Goal: Complete application form: Complete application form

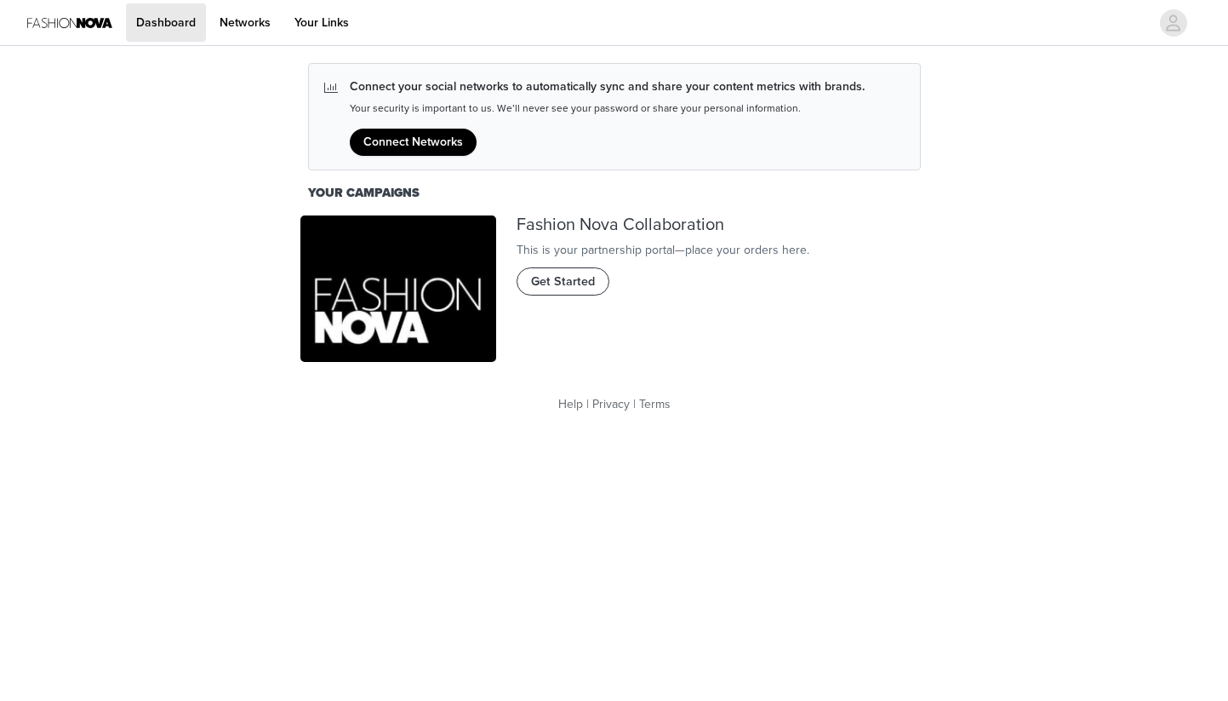
click at [548, 291] on span "Get Started" at bounding box center [563, 281] width 64 height 19
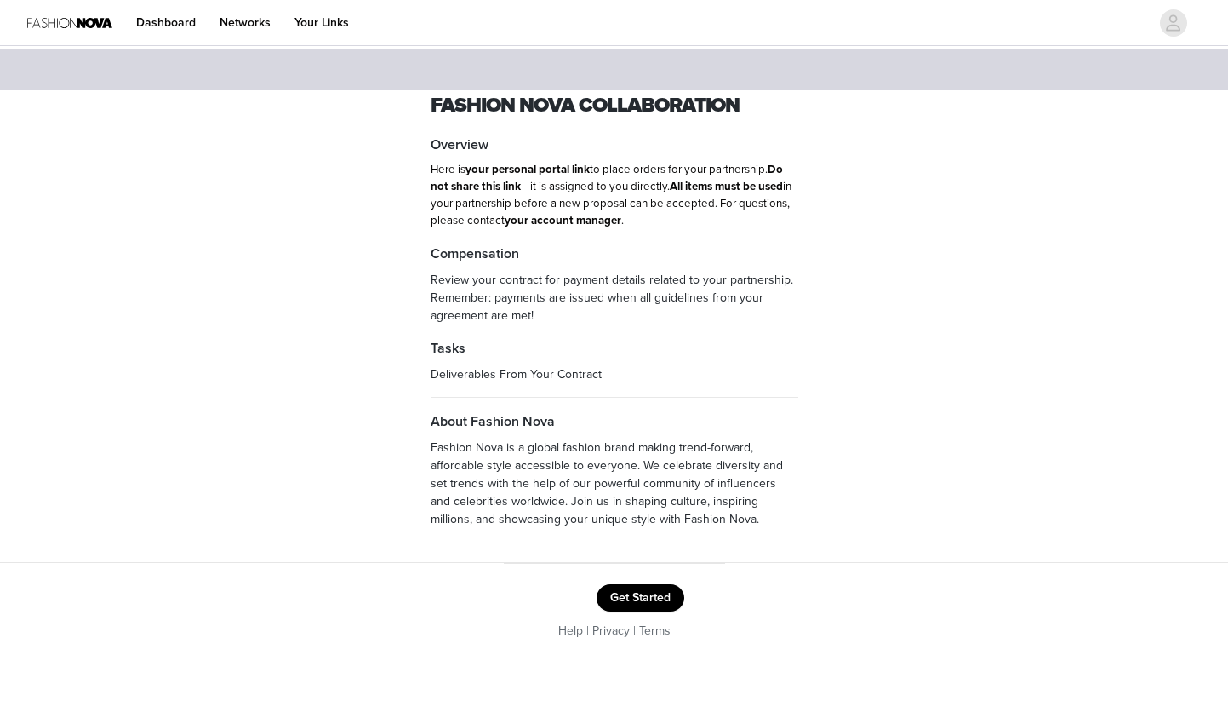
click at [625, 596] on button "Get Started" at bounding box center [641, 597] width 88 height 27
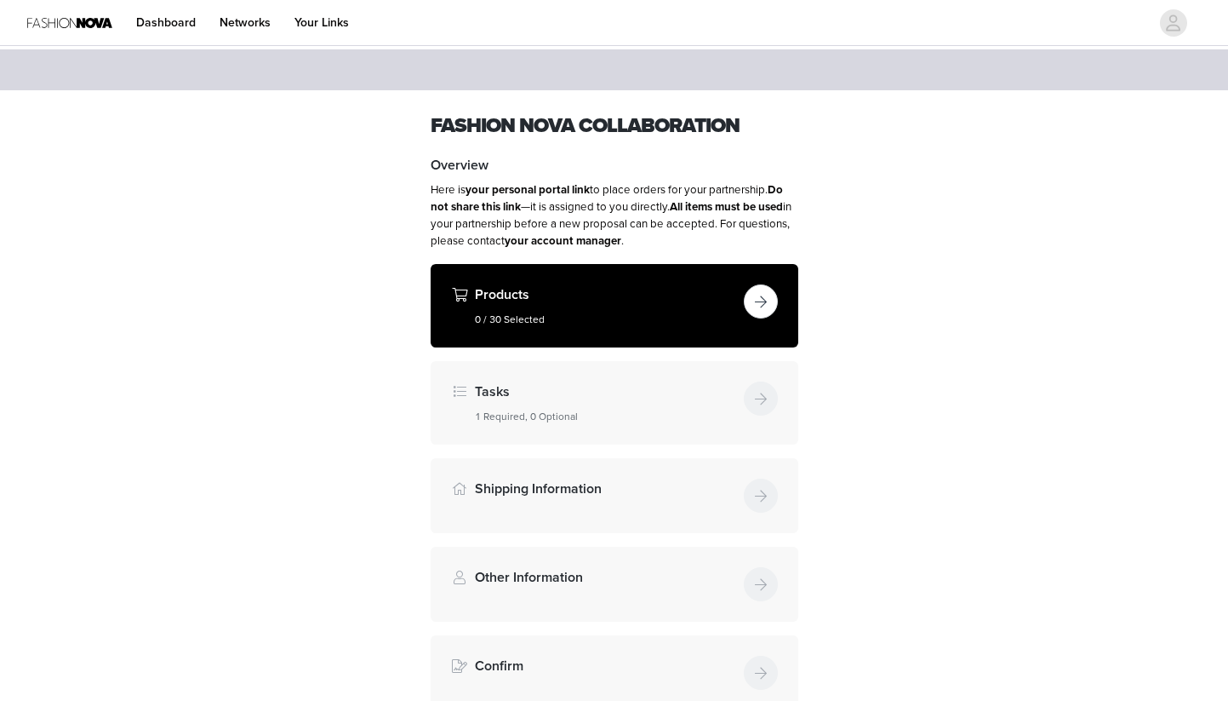
click at [764, 302] on button "button" at bounding box center [761, 301] width 34 height 34
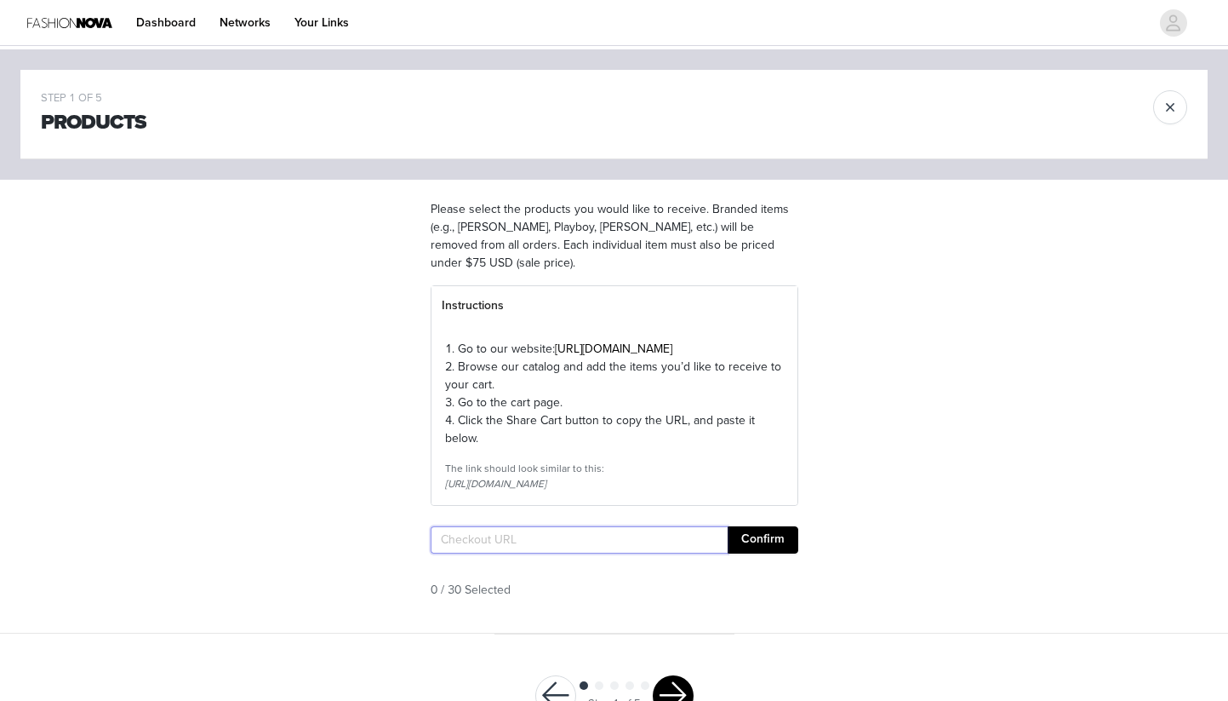
click at [521, 553] on input "text" at bounding box center [579, 539] width 297 height 27
paste input "[URL][DOMAIN_NAME]"
type input "[URL][DOMAIN_NAME]"
click at [774, 553] on button "Confirm" at bounding box center [763, 539] width 71 height 27
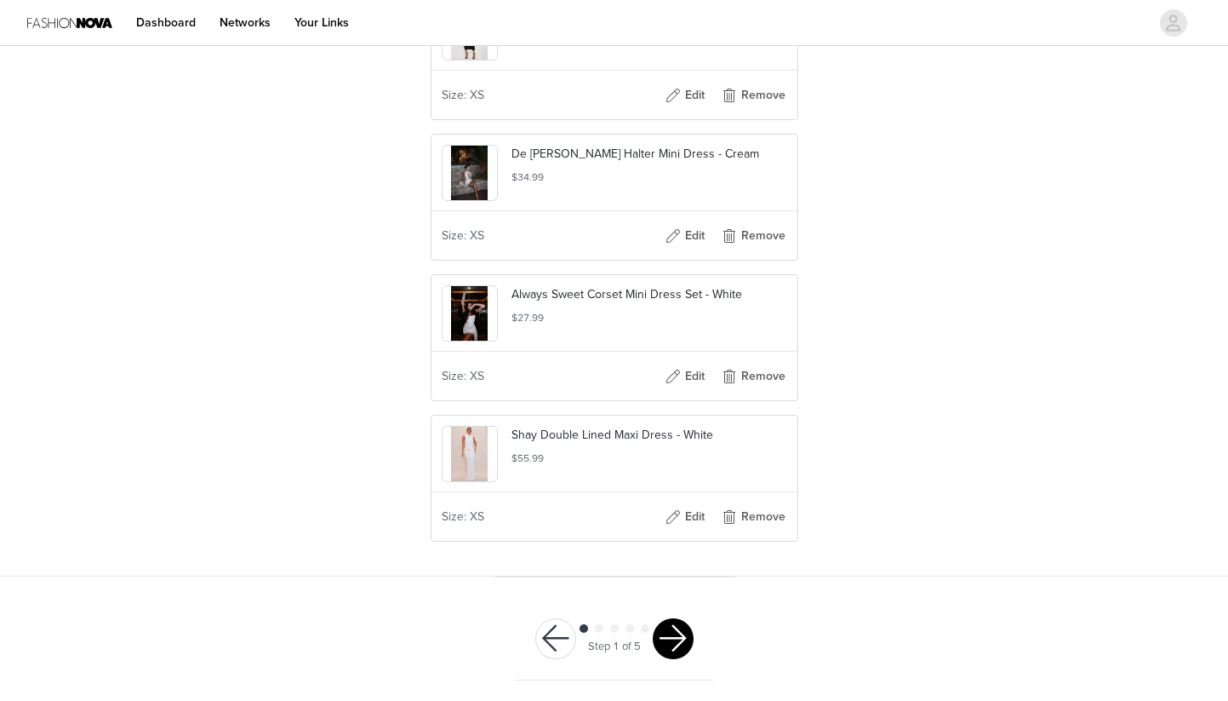
click at [679, 633] on button "button" at bounding box center [673, 638] width 41 height 41
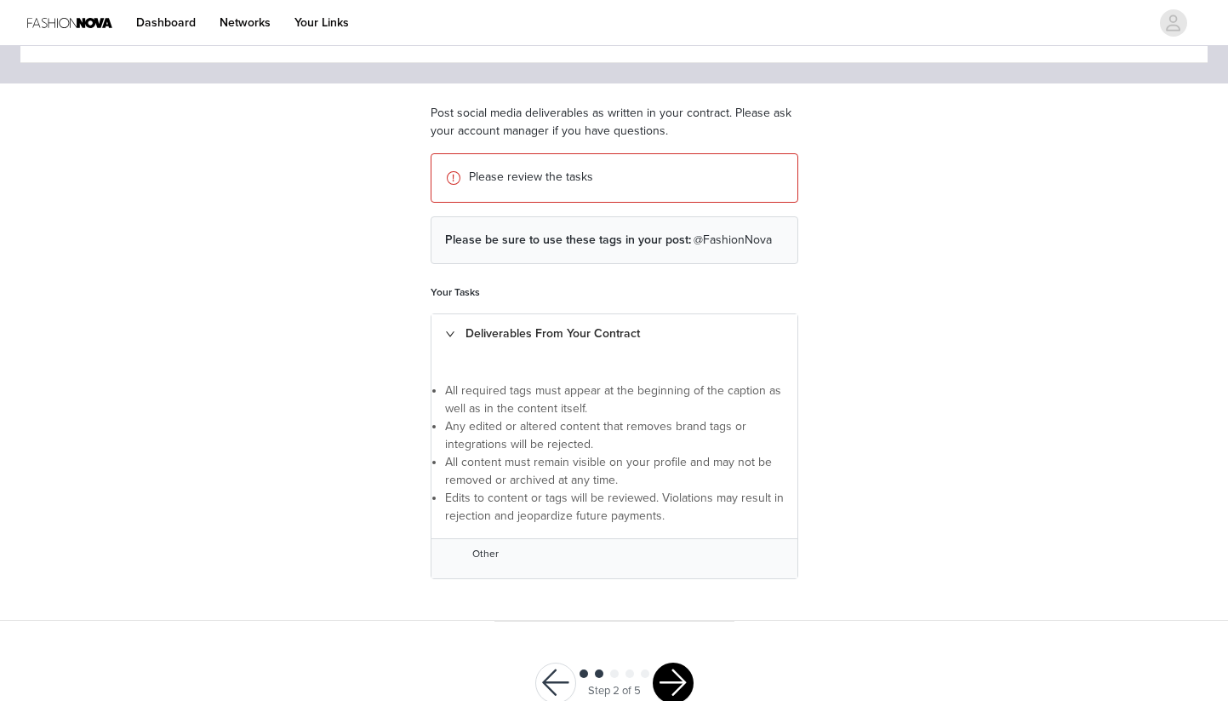
scroll to position [122, 0]
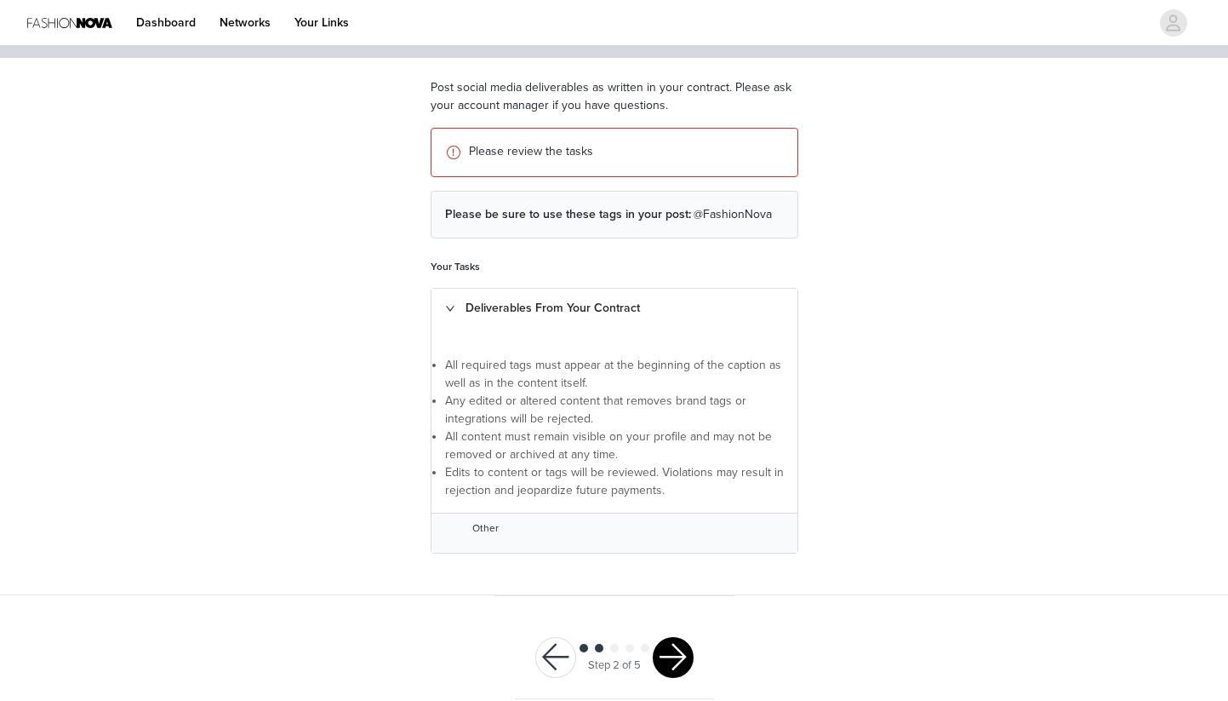
click at [676, 665] on button "button" at bounding box center [673, 657] width 41 height 41
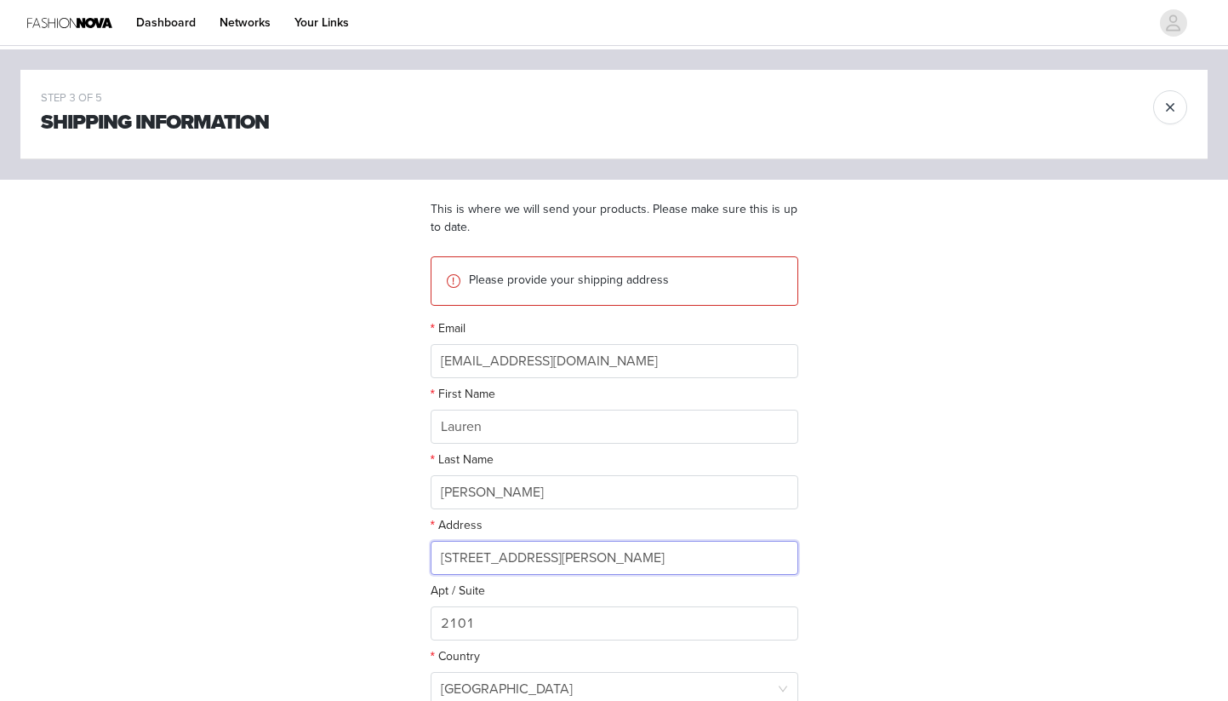
drag, startPoint x: 606, startPoint y: 553, endPoint x: 385, endPoint y: 547, distance: 221.4
click at [385, 547] on div "STEP 3 OF 5 Shipping Information This is where we will send your products. Plea…" at bounding box center [614, 489] width 1228 height 881
type input "480 NE 31st"
drag, startPoint x: 492, startPoint y: 631, endPoint x: 370, endPoint y: 618, distance: 122.4
click at [370, 618] on div "STEP 3 OF 5 Shipping Information This is where we will send your products. Plea…" at bounding box center [614, 489] width 1228 height 881
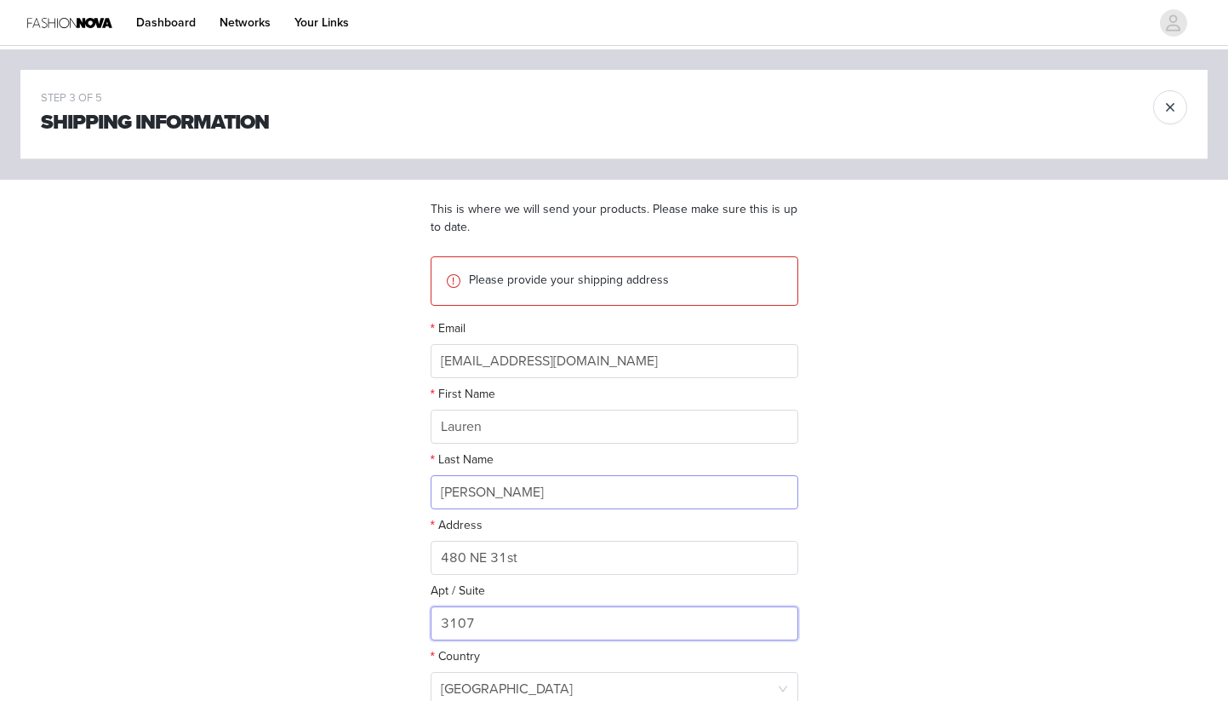
type input "3107"
drag, startPoint x: 485, startPoint y: 484, endPoint x: 449, endPoint y: 492, distance: 36.8
click at [449, 495] on input "[PERSON_NAME]" at bounding box center [615, 492] width 368 height 34
click at [499, 483] on input "[PERSON_NAME]" at bounding box center [615, 492] width 368 height 34
click at [498, 490] on input "[PERSON_NAME]" at bounding box center [615, 492] width 368 height 34
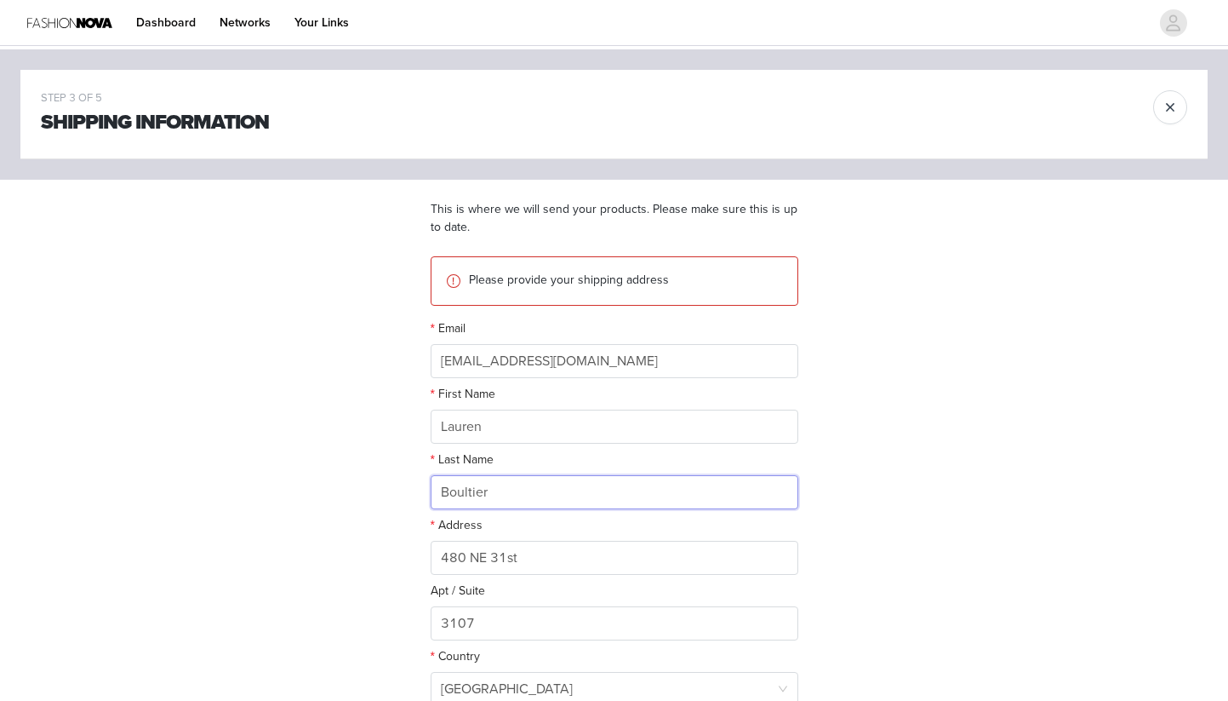
type input "Boultier"
click at [909, 438] on div "STEP 3 OF 5 Shipping Information This is where we will send your products. Plea…" at bounding box center [614, 489] width 1228 height 881
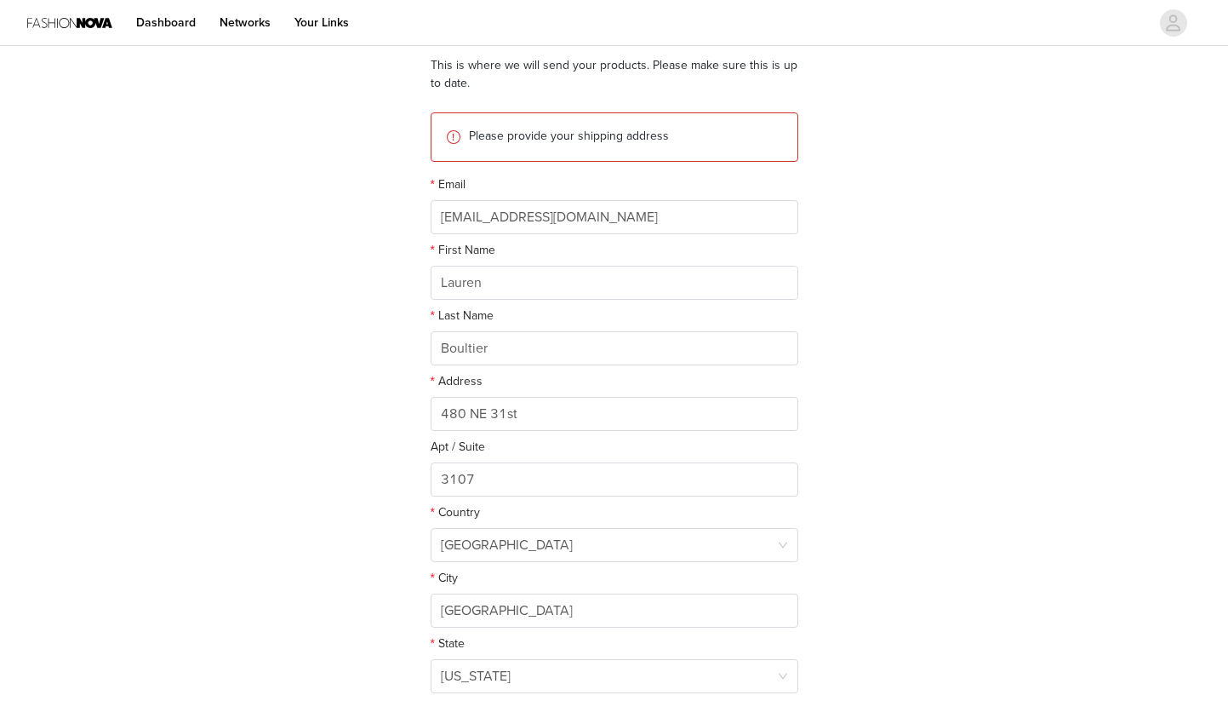
scroll to position [285, 0]
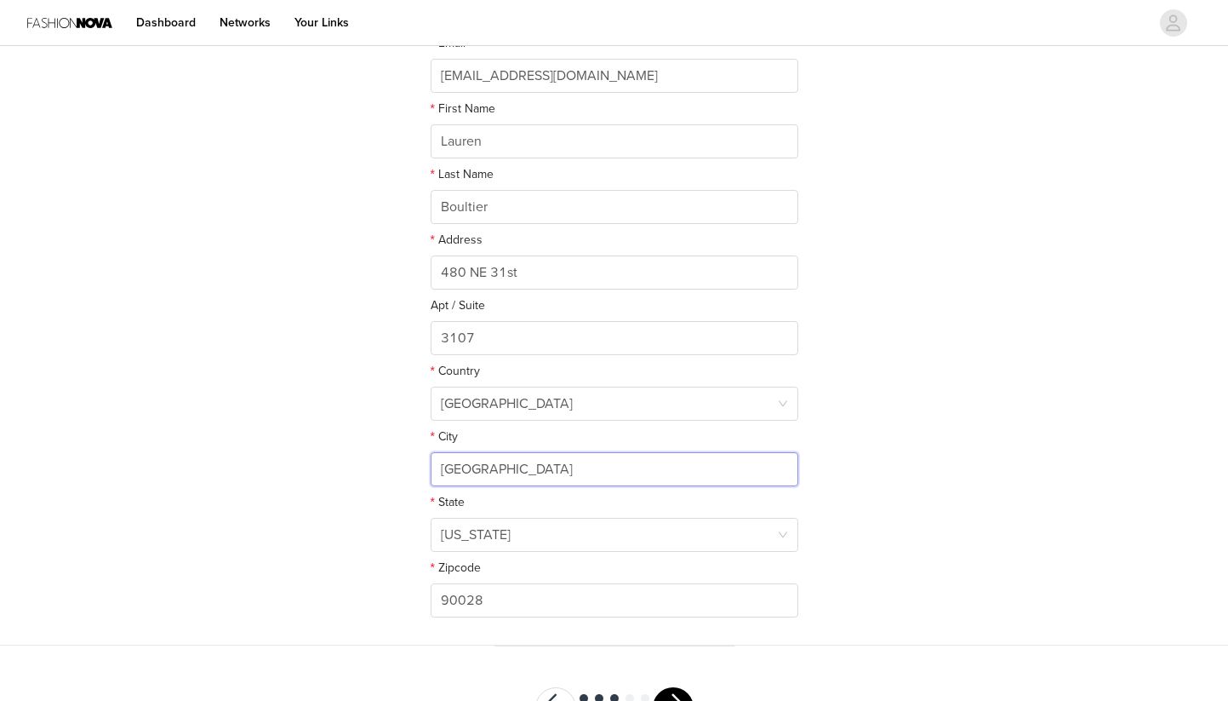
drag, startPoint x: 610, startPoint y: 478, endPoint x: 288, endPoint y: 456, distance: 322.5
click at [288, 456] on div "STEP 3 OF 5 Shipping Information This is where we will send your products. Plea…" at bounding box center [614, 204] width 1228 height 881
type input "[GEOGRAPHIC_DATA]"
click at [446, 533] on div "[US_STATE]" at bounding box center [476, 534] width 70 height 32
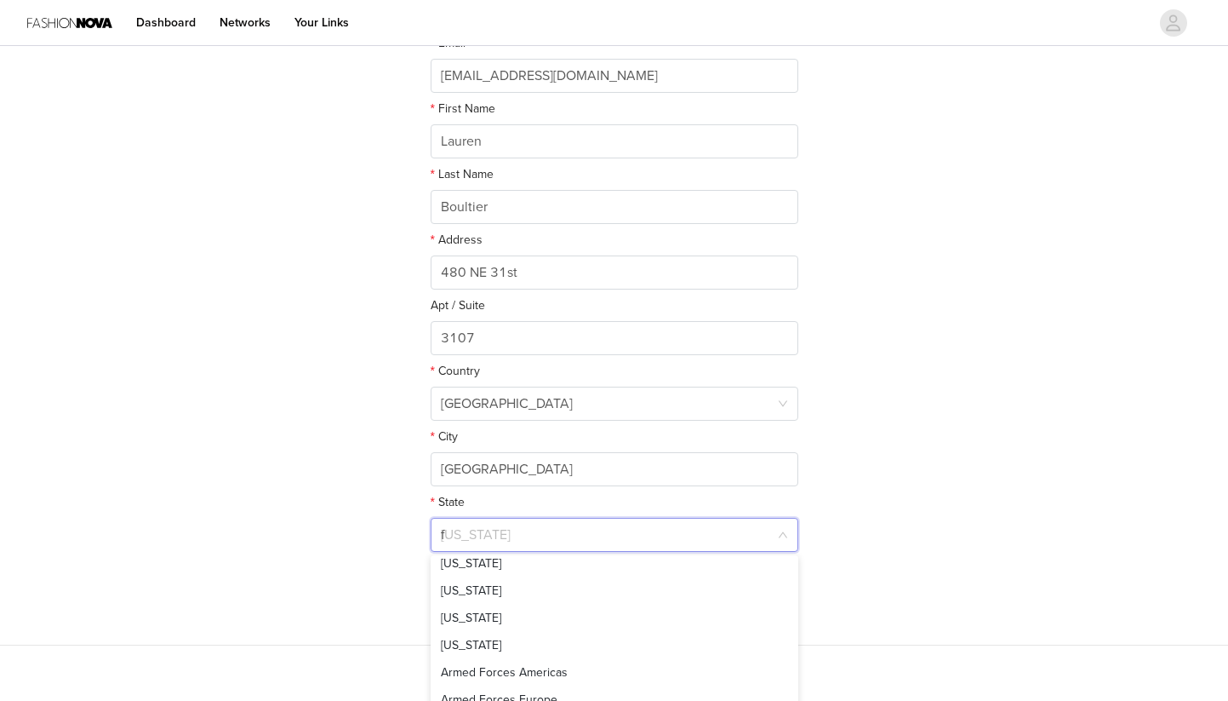
type input "fl"
click at [482, 578] on li "[US_STATE]" at bounding box center [615, 571] width 368 height 27
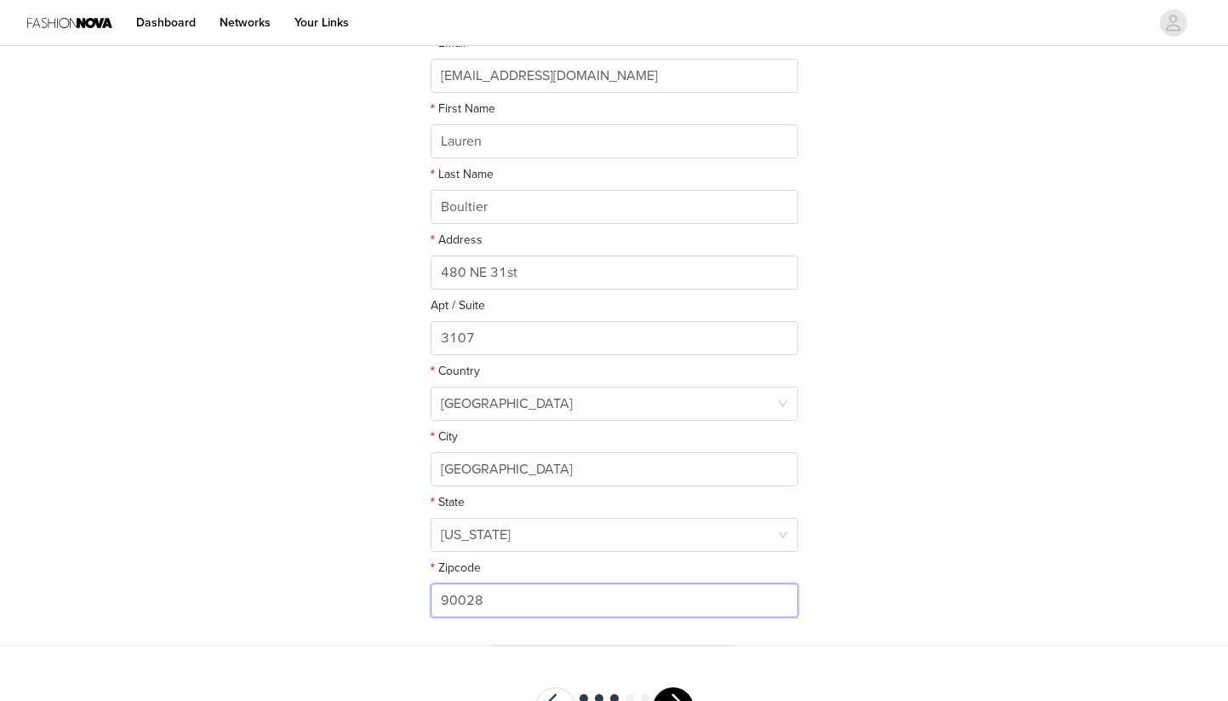
drag, startPoint x: 494, startPoint y: 605, endPoint x: 406, endPoint y: 598, distance: 88.0
click at [406, 598] on div "STEP 3 OF 5 Shipping Information This is where we will send your products. Plea…" at bounding box center [614, 204] width 1228 height 881
type input "33137"
click at [916, 504] on div "STEP 3 OF 5 Shipping Information This is where we will send your products. Plea…" at bounding box center [614, 204] width 1228 height 881
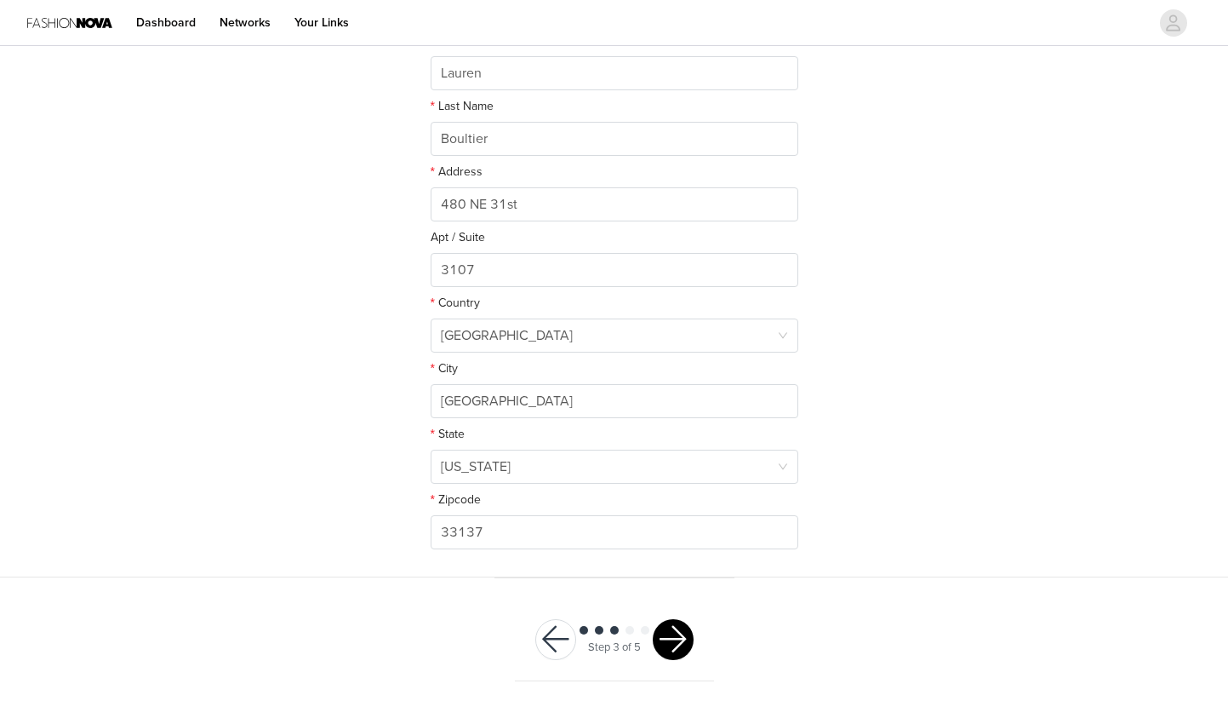
click at [676, 650] on button "button" at bounding box center [673, 639] width 41 height 41
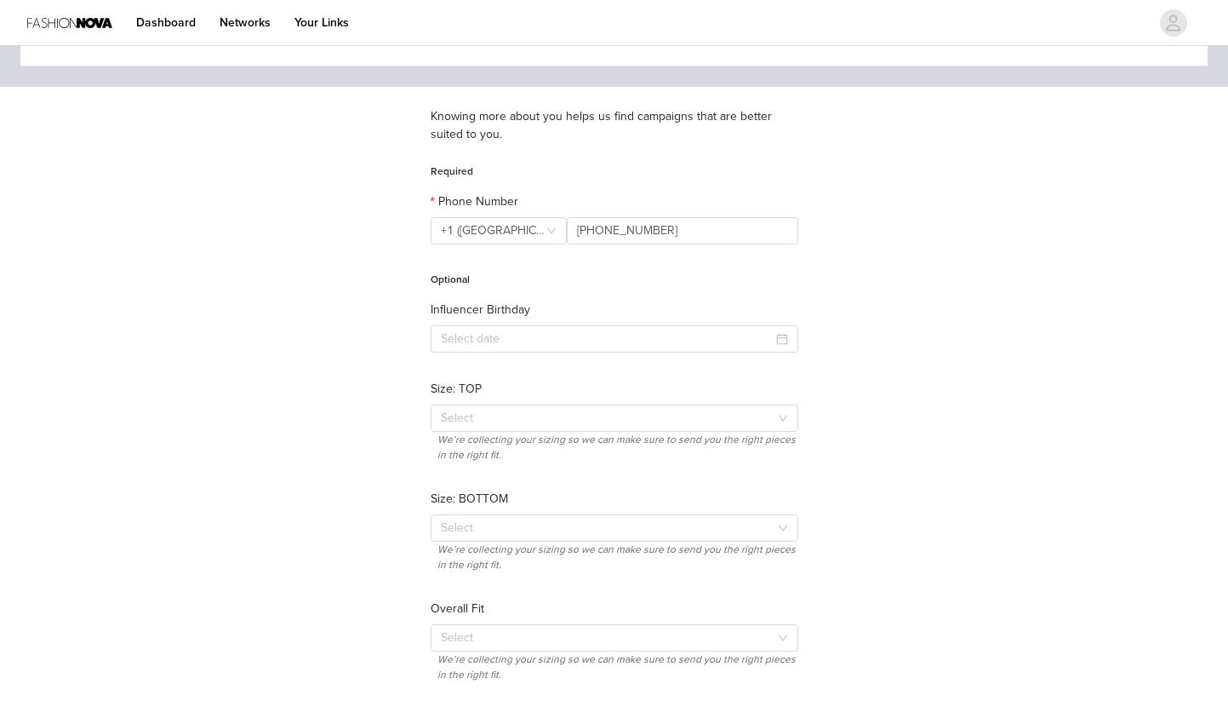
scroll to position [113, 0]
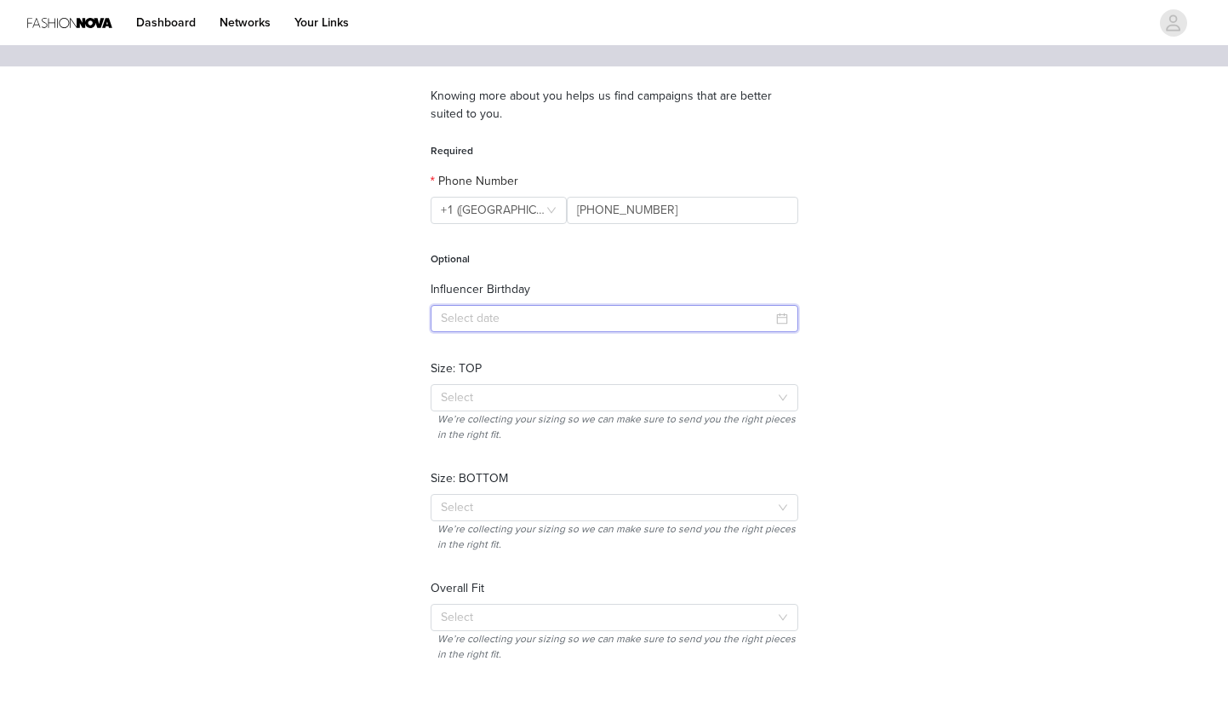
click at [644, 324] on input at bounding box center [615, 318] width 368 height 27
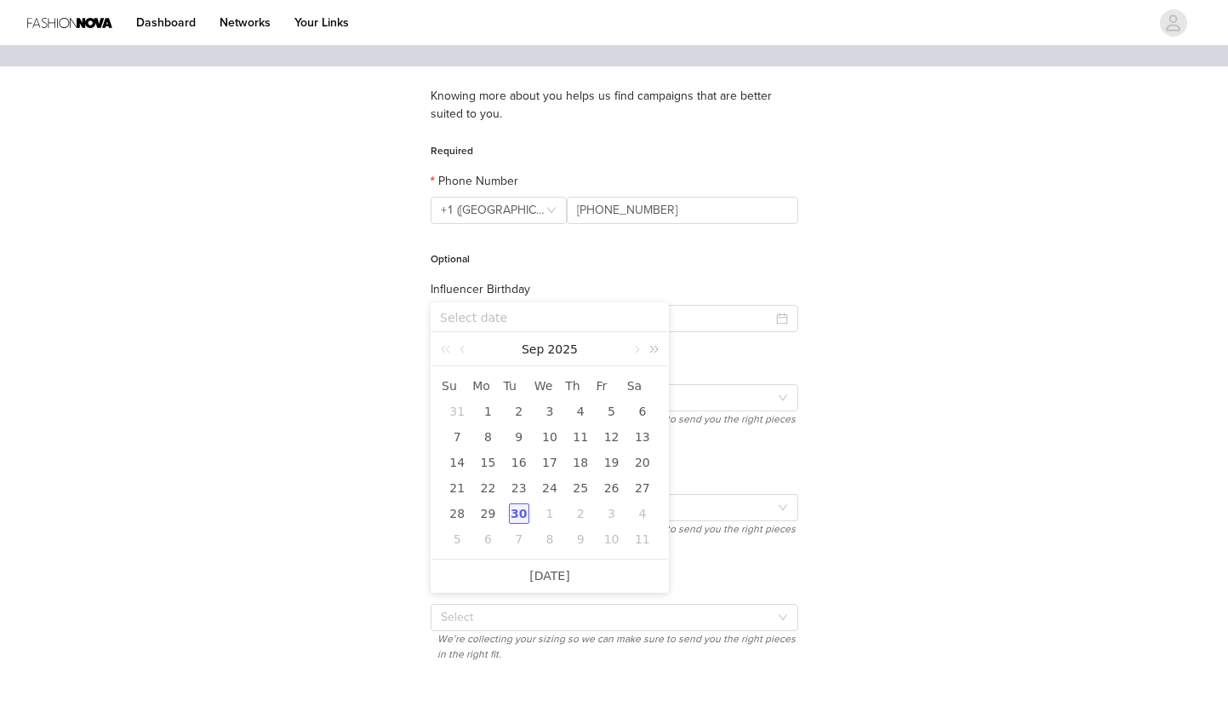
click at [659, 349] on link at bounding box center [651, 349] width 22 height 34
click at [500, 310] on input at bounding box center [550, 317] width 220 height 19
click at [548, 273] on form "Required Phone Number +1 ([GEOGRAPHIC_DATA]) +1 ([GEOGRAPHIC_DATA]) [PHONE_NUMB…" at bounding box center [615, 405] width 368 height 525
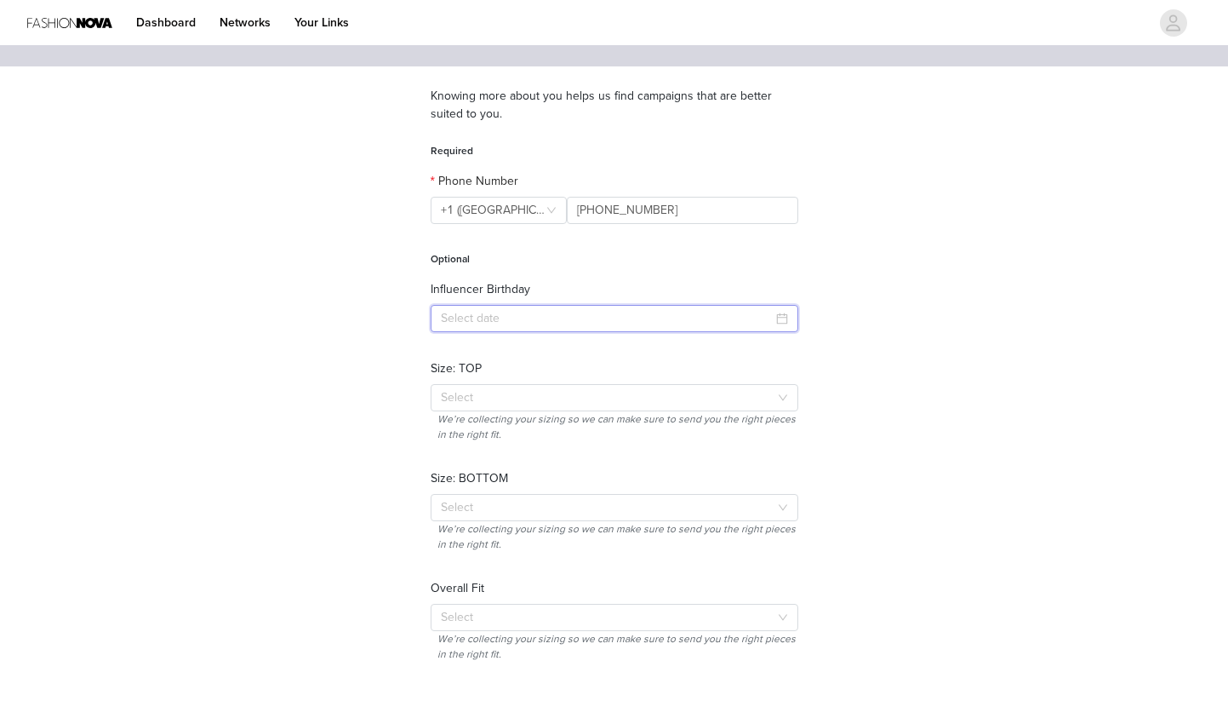
click at [516, 317] on input at bounding box center [615, 318] width 368 height 27
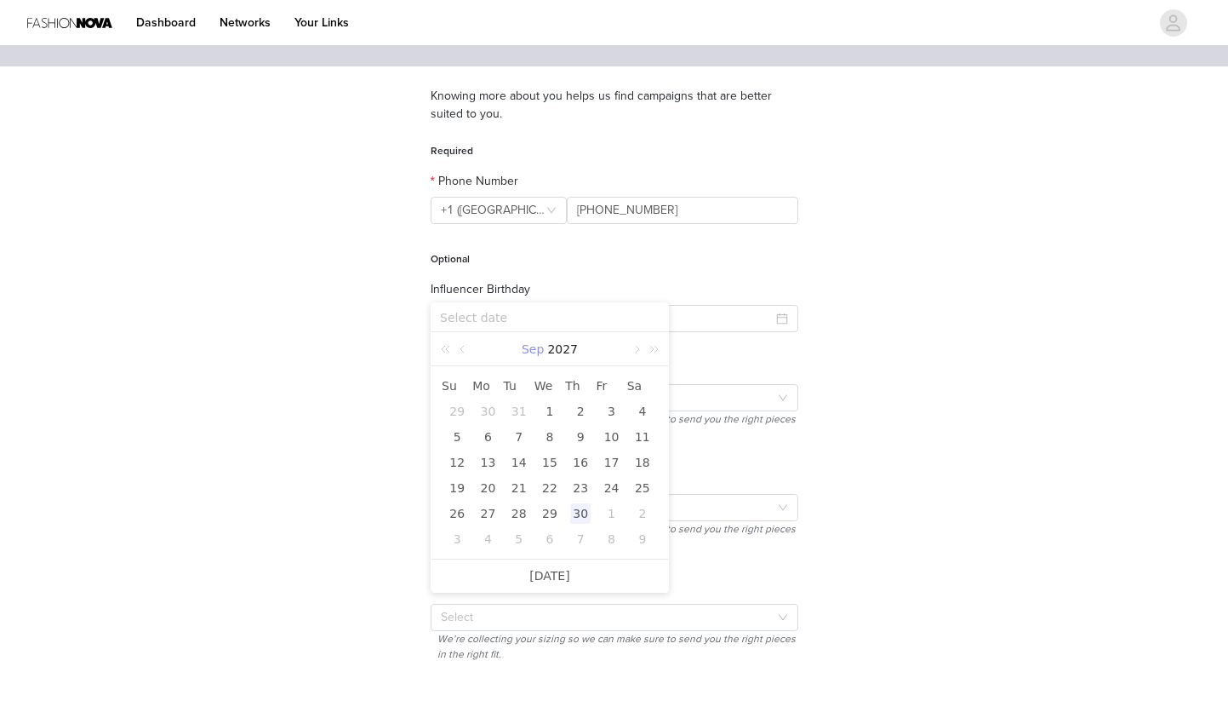
click at [532, 353] on link "Sep" at bounding box center [533, 349] width 26 height 34
click at [450, 438] on link "Apr" at bounding box center [449, 439] width 34 height 20
click at [460, 435] on div "4" at bounding box center [457, 437] width 20 height 20
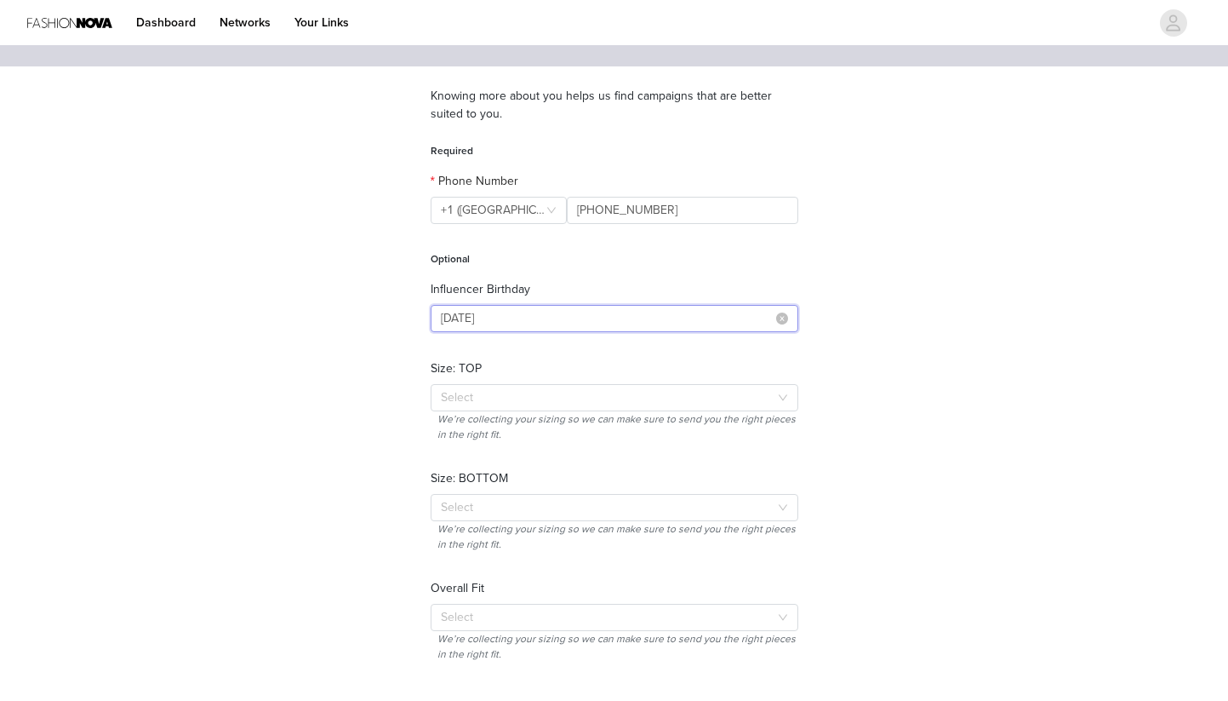
click at [558, 320] on input "[DATE]" at bounding box center [615, 318] width 368 height 27
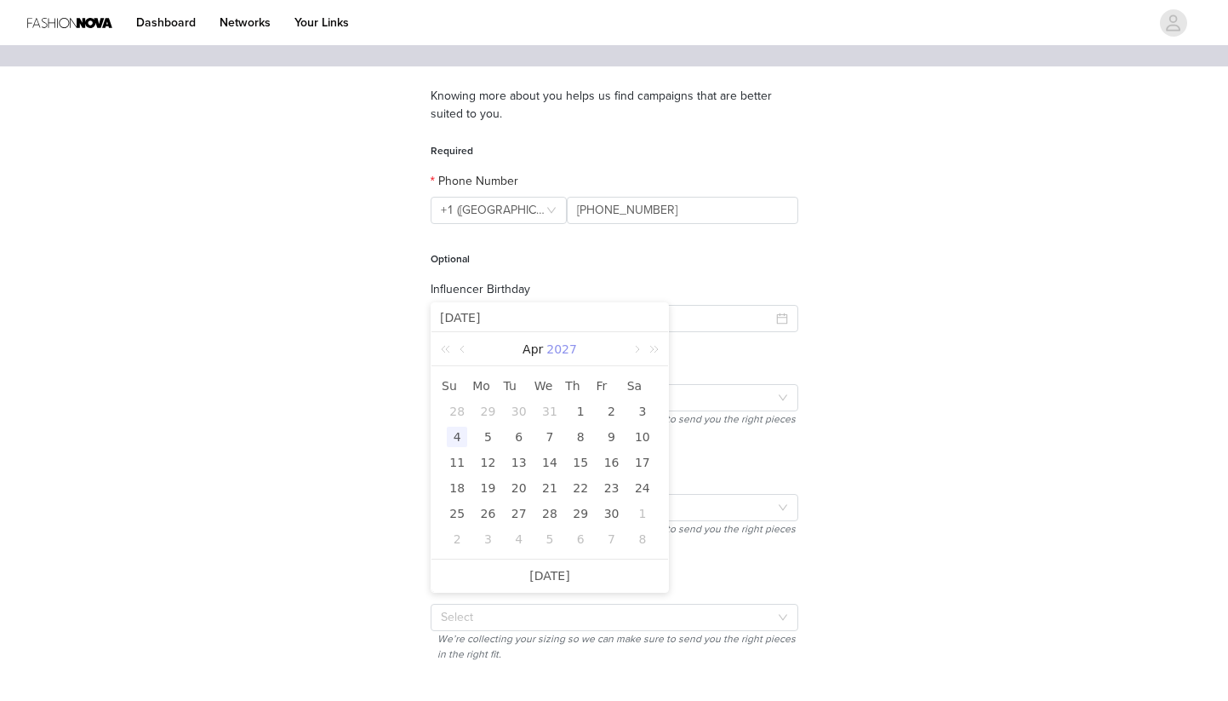
click at [565, 350] on link "2027" at bounding box center [562, 349] width 34 height 34
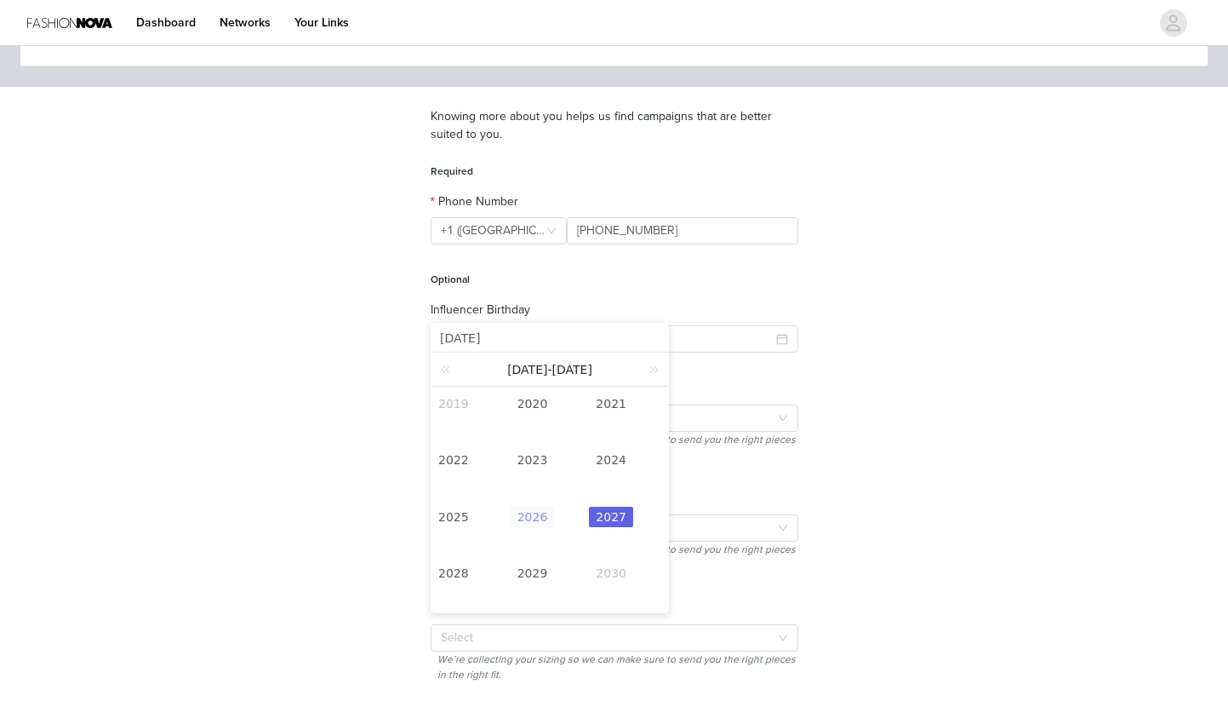
scroll to position [80, 0]
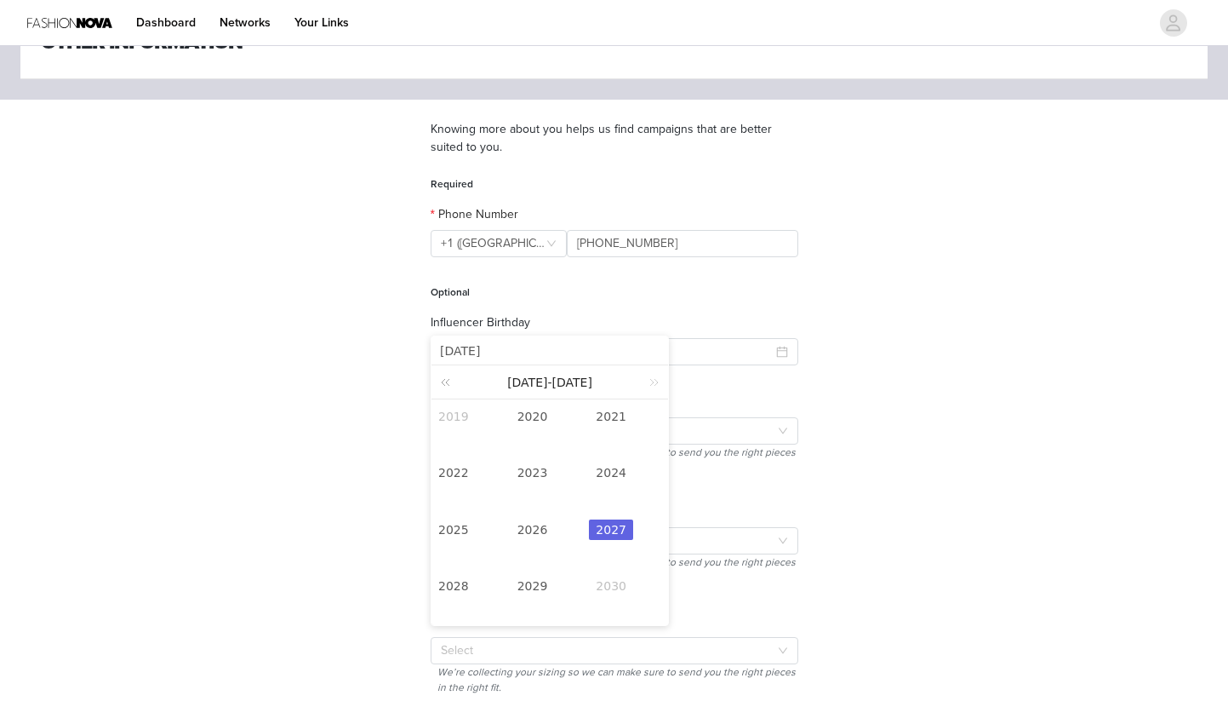
click at [451, 386] on link at bounding box center [449, 381] width 22 height 33
click at [648, 379] on link at bounding box center [651, 381] width 22 height 33
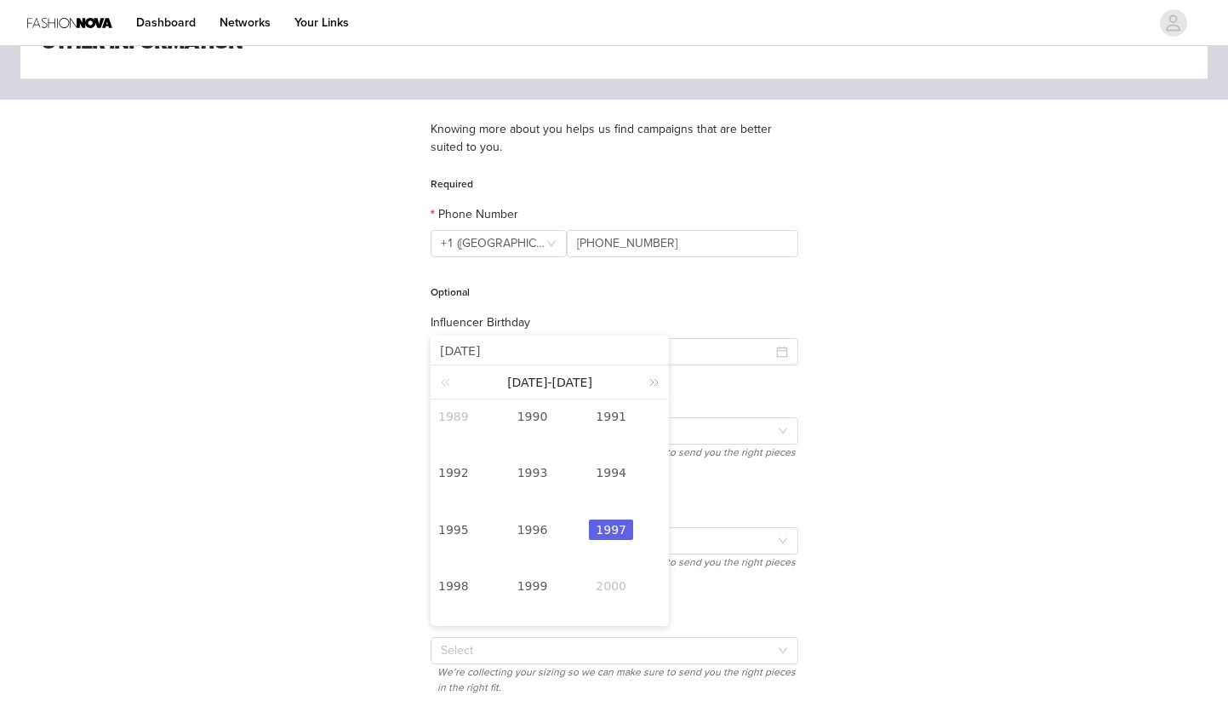
click at [648, 379] on link at bounding box center [651, 381] width 22 height 33
click at [450, 377] on link at bounding box center [449, 381] width 22 height 33
click at [457, 531] on link "1995" at bounding box center [454, 529] width 44 height 20
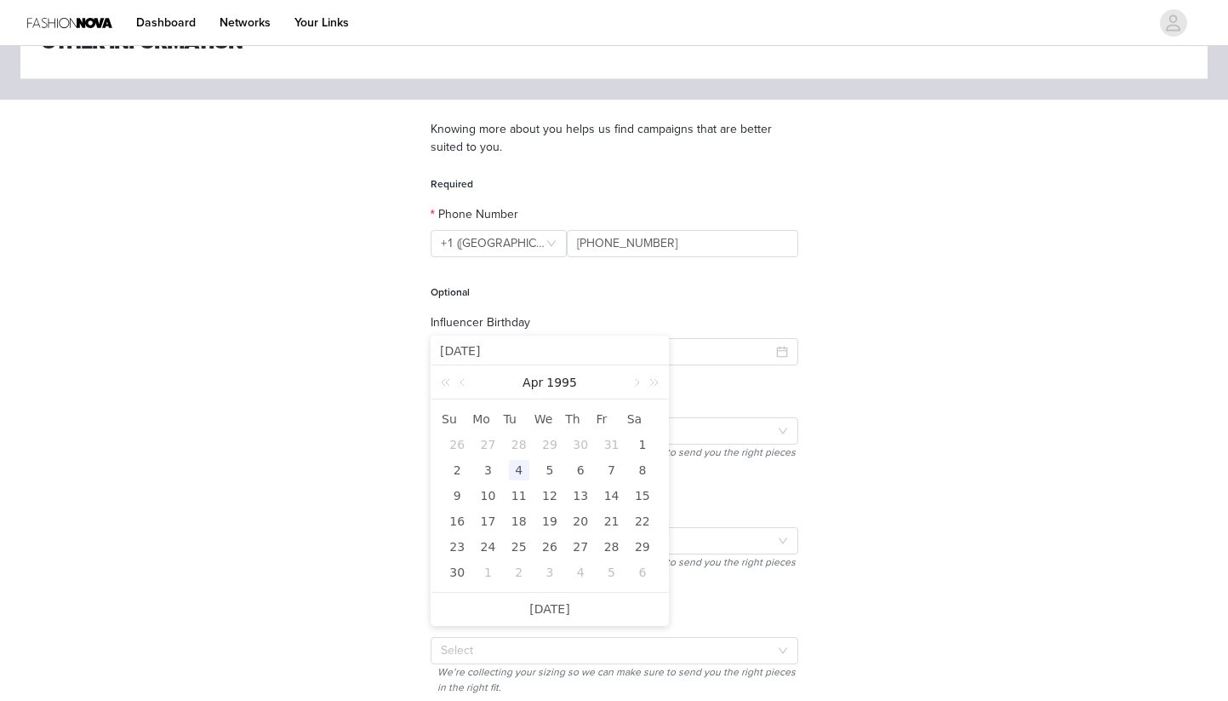
click at [756, 391] on form "Required Phone Number +1 ([GEOGRAPHIC_DATA]) +1 ([GEOGRAPHIC_DATA]) [PHONE_NUMB…" at bounding box center [615, 438] width 368 height 525
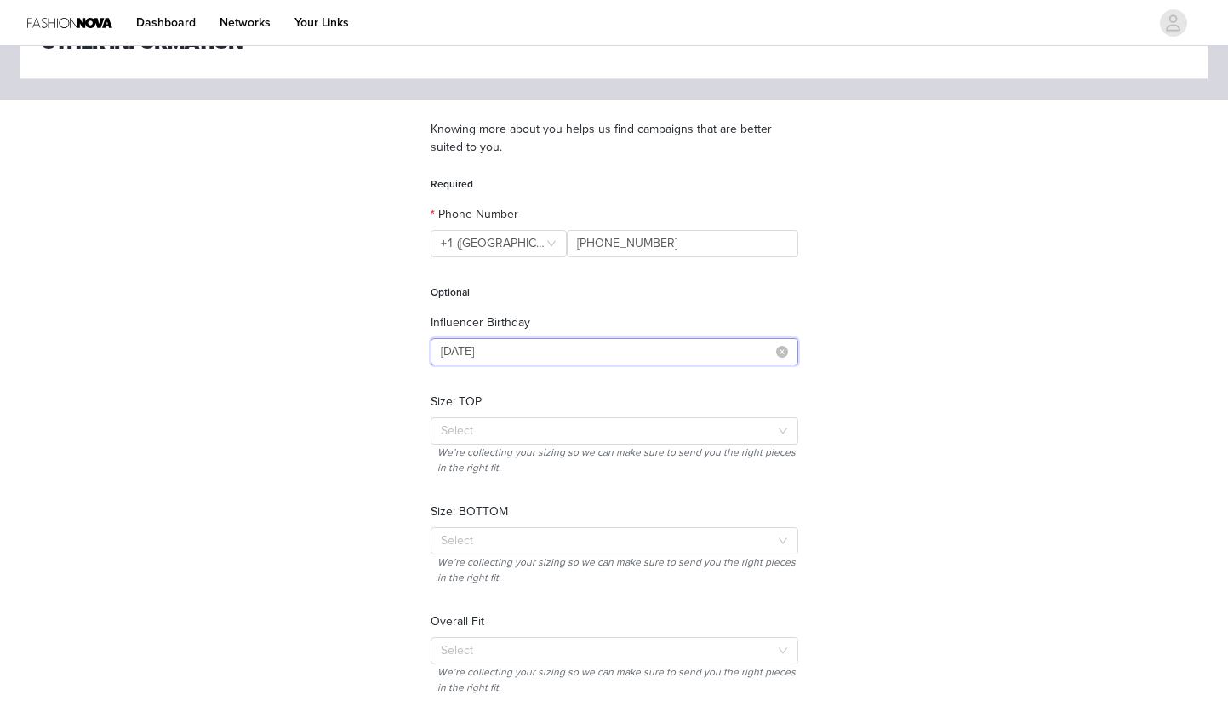
click at [474, 352] on input "[DATE]" at bounding box center [615, 351] width 368 height 27
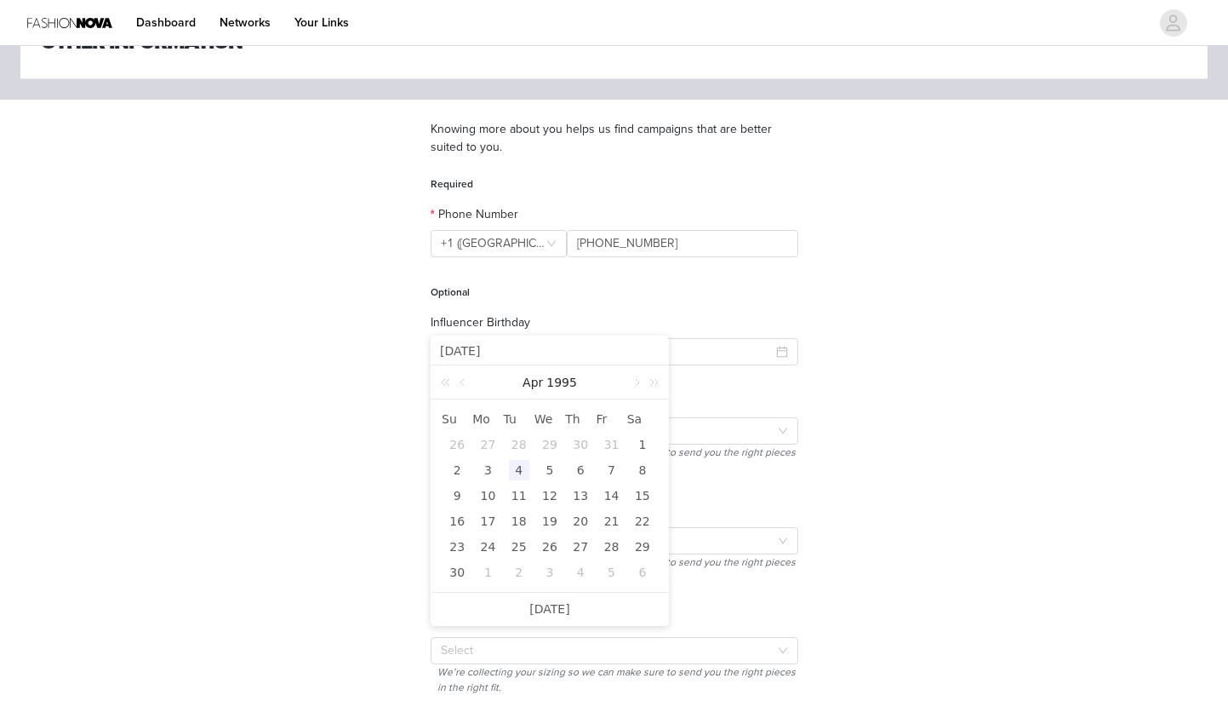
click at [461, 348] on input "[DATE]" at bounding box center [550, 350] width 220 height 19
click at [555, 388] on link "1995" at bounding box center [562, 382] width 34 height 34
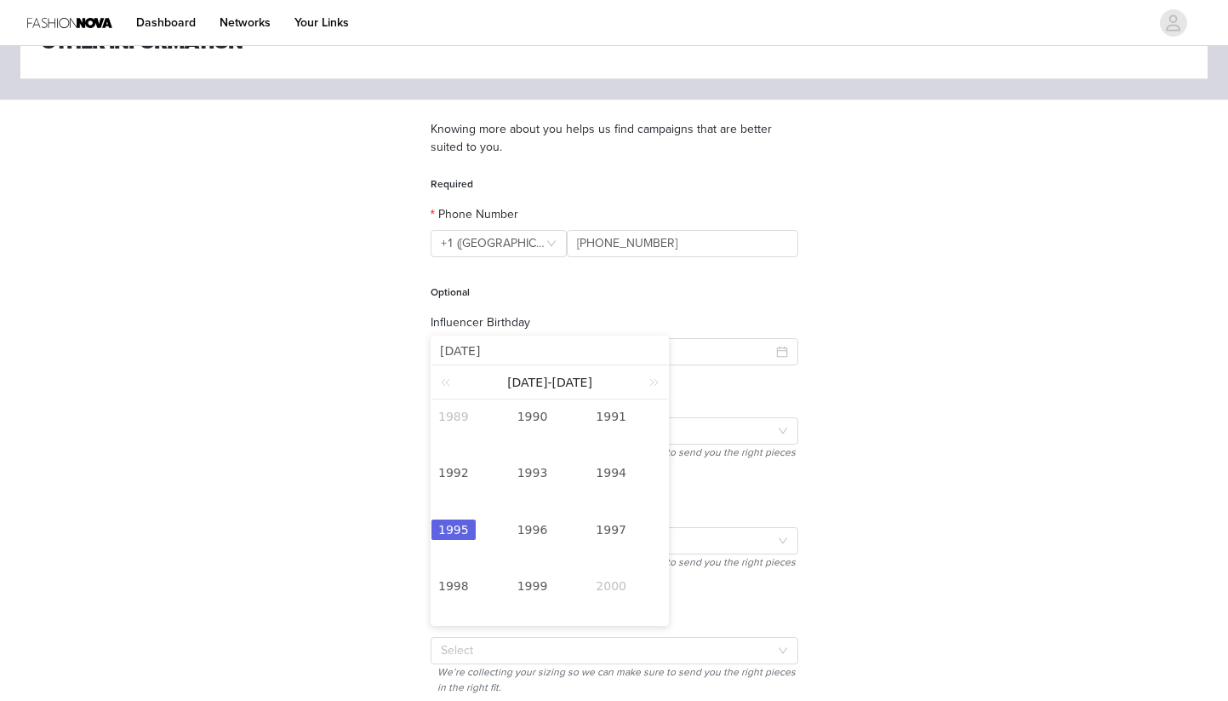
click at [456, 526] on link "1995" at bounding box center [454, 529] width 44 height 20
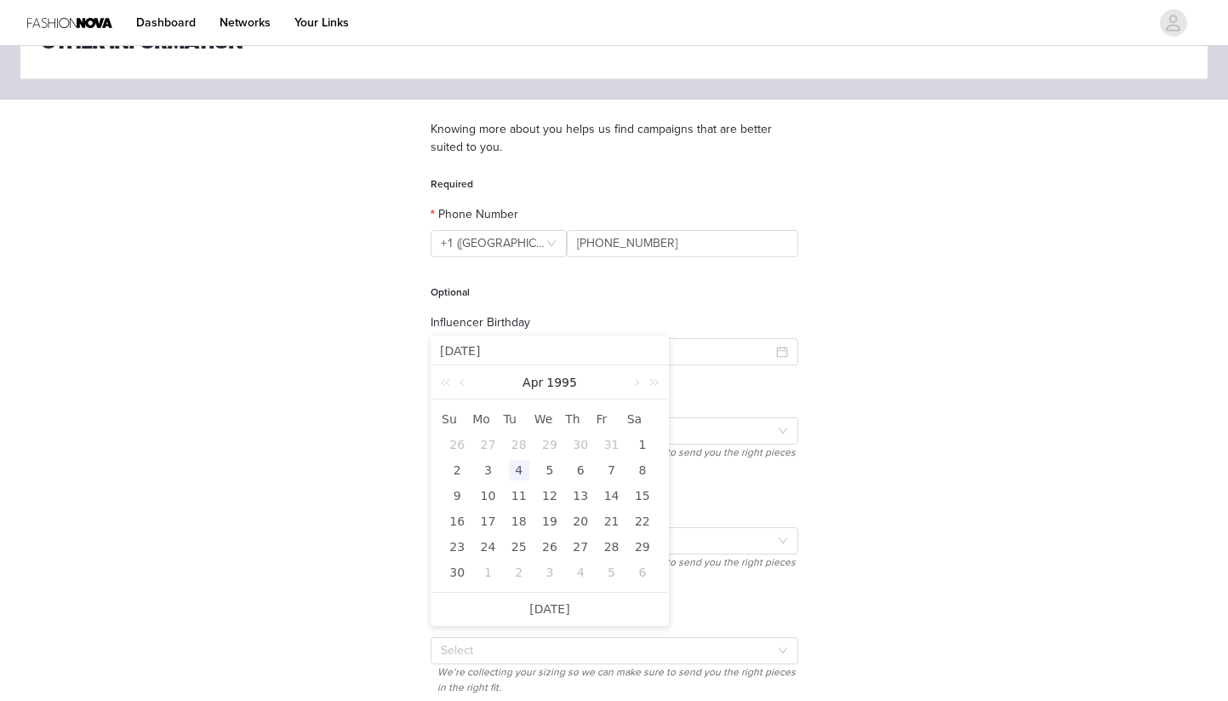
click at [518, 473] on div "4" at bounding box center [519, 470] width 20 height 20
type input "[DATE]"
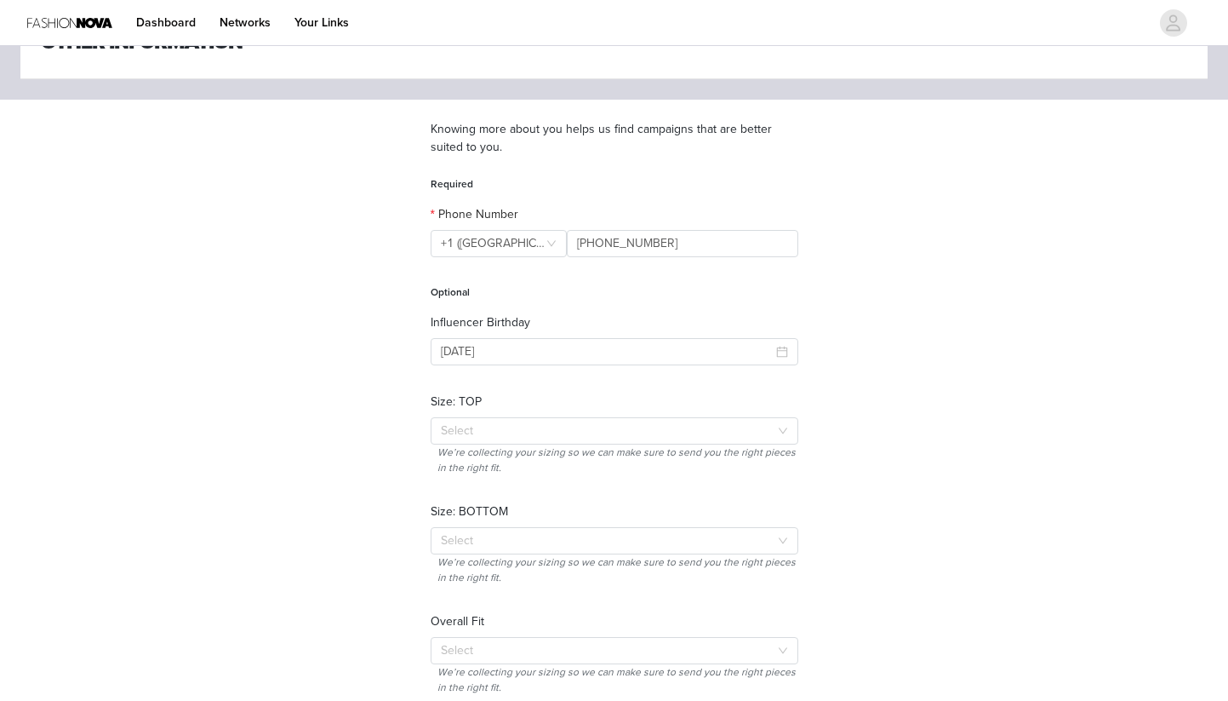
click at [366, 424] on div "STEP 4 OF 5 Other Information Knowing more about you helps us find campaigns th…" at bounding box center [614, 356] width 1228 height 774
click at [473, 435] on div "Select" at bounding box center [605, 430] width 329 height 17
click at [370, 500] on div "STEP 4 OF 5 Other Information Knowing more about you helps us find campaigns th…" at bounding box center [614, 356] width 1228 height 774
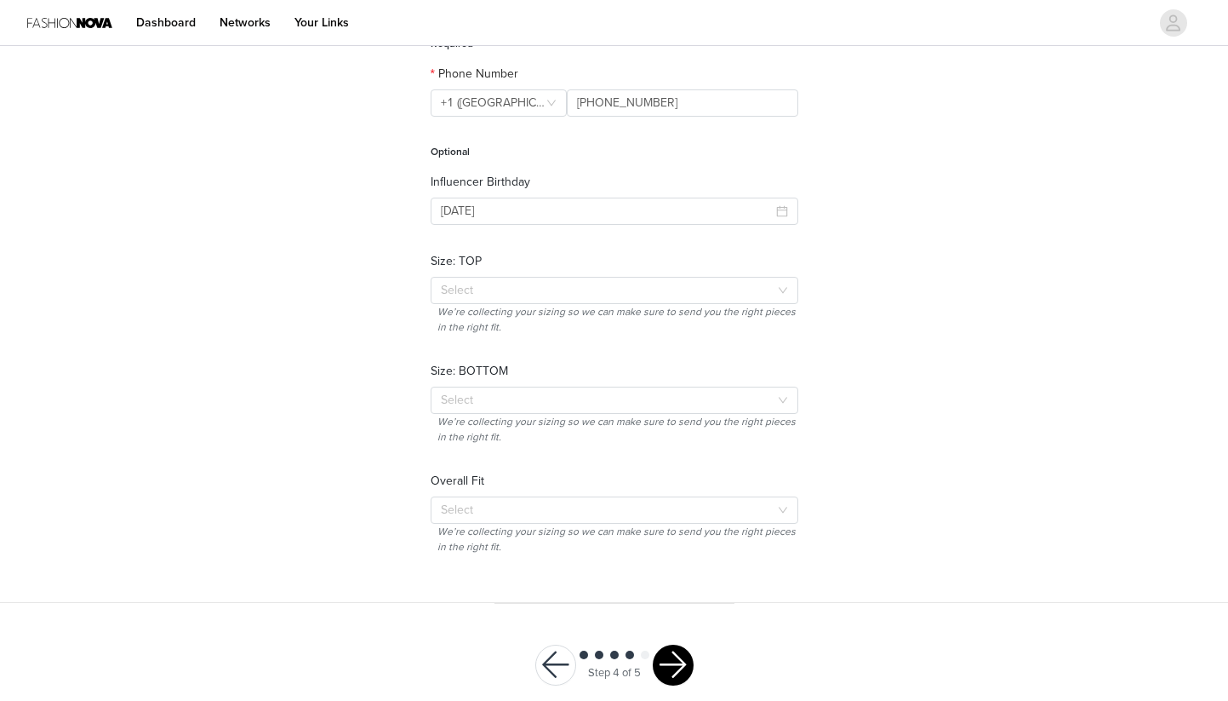
scroll to position [246, 0]
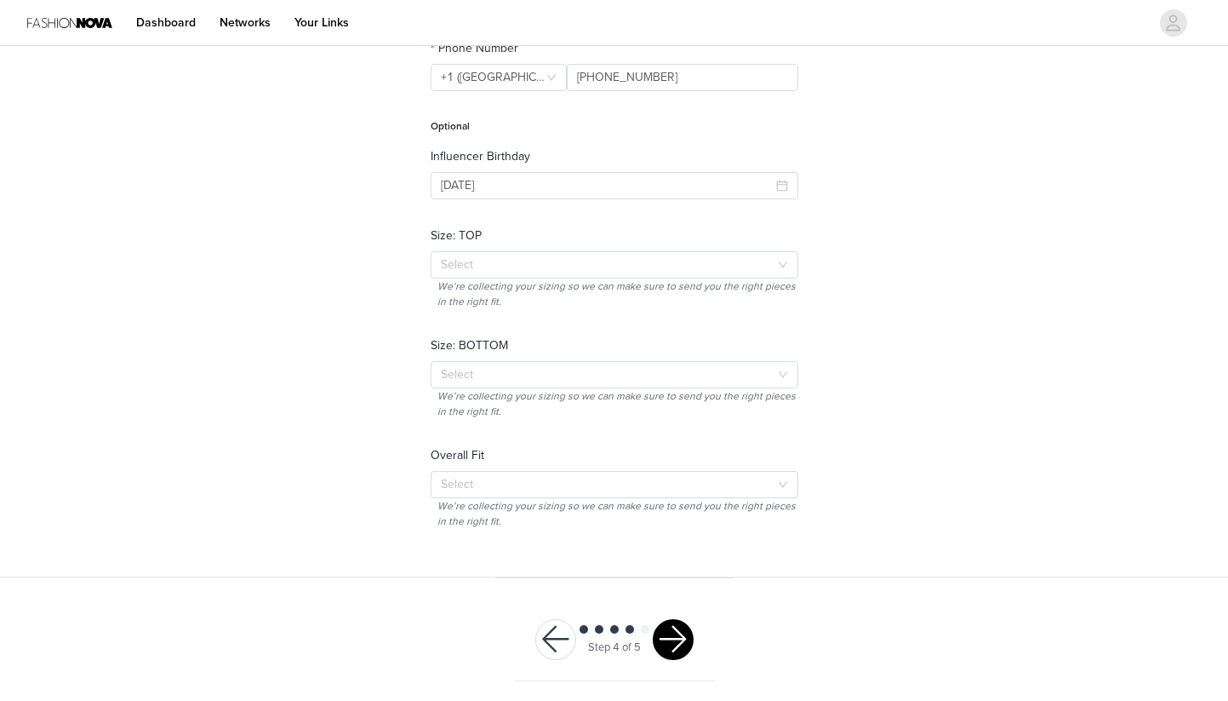
click at [684, 637] on button "button" at bounding box center [673, 639] width 41 height 41
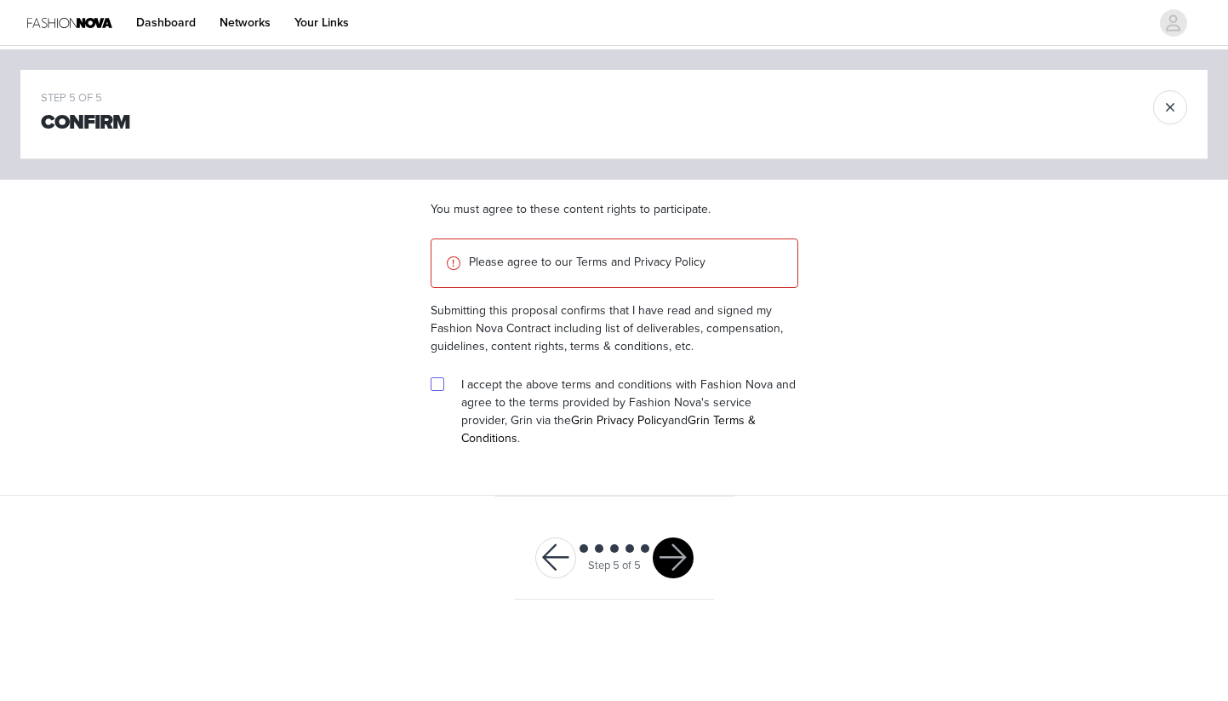
click at [438, 381] on input "checkbox" at bounding box center [437, 383] width 12 height 12
checkbox input "true"
click at [673, 552] on button "button" at bounding box center [673, 557] width 41 height 41
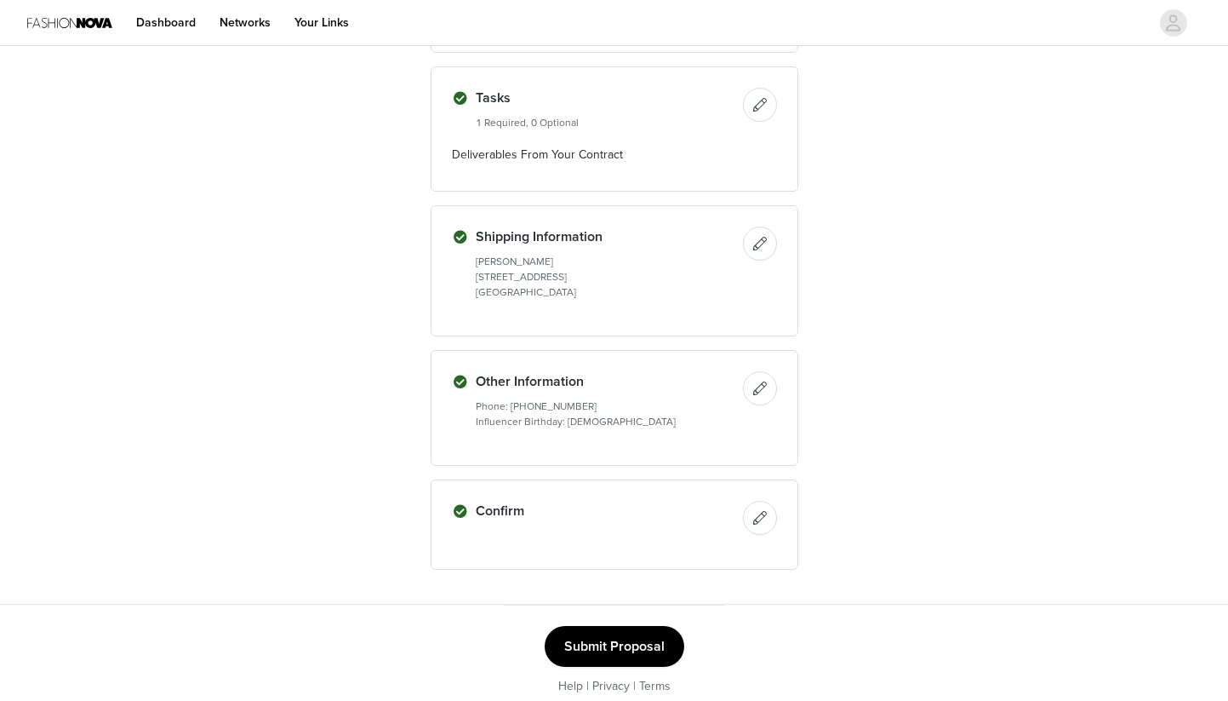
scroll to position [1797, 0]
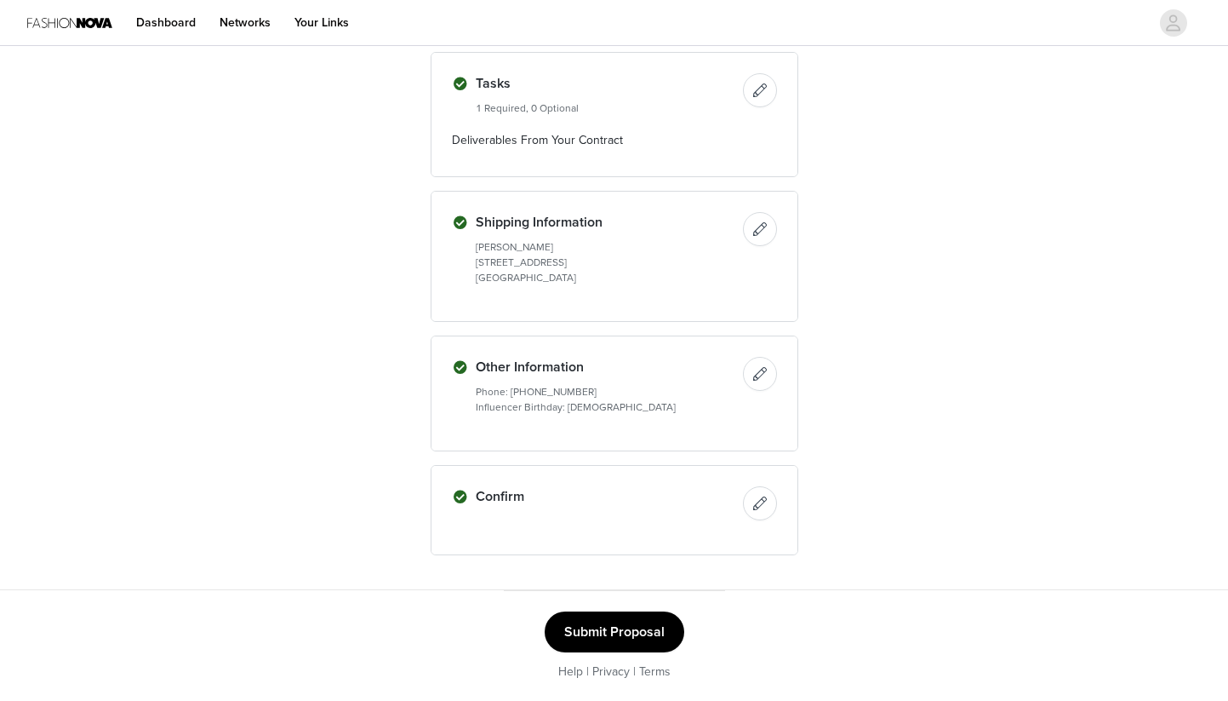
click at [627, 638] on button "Submit Proposal" at bounding box center [615, 631] width 140 height 41
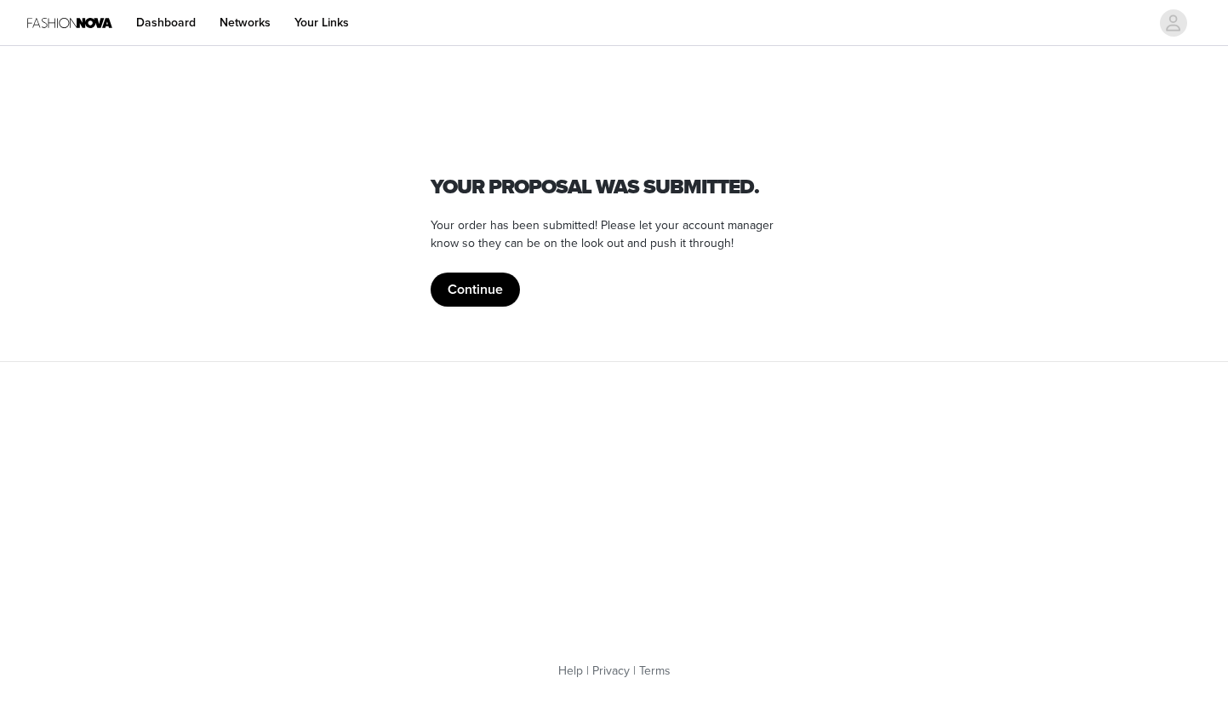
click at [460, 285] on button "Continue" at bounding box center [475, 289] width 89 height 34
